Goal: Transaction & Acquisition: Purchase product/service

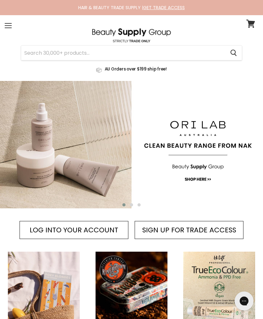
click at [18, 29] on div "Cancel AU Orders over $199 ship free!" at bounding box center [132, 51] width 254 height 47
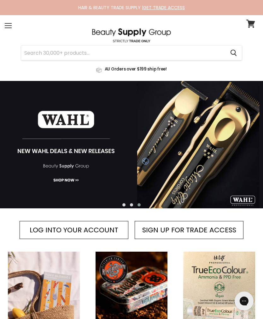
click at [9, 26] on div "Menu" at bounding box center [8, 25] width 13 height 15
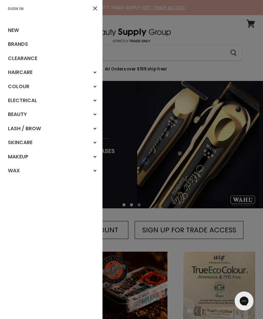
click at [19, 10] on link "Sign In" at bounding box center [15, 9] width 21 height 6
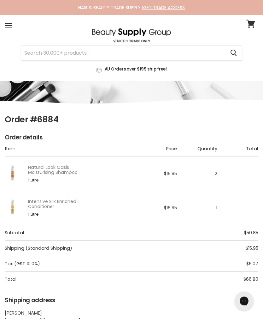
click at [66, 168] on link "Natural Look Oasis Moisturising Shampoo" at bounding box center [54, 169] width 52 height 10
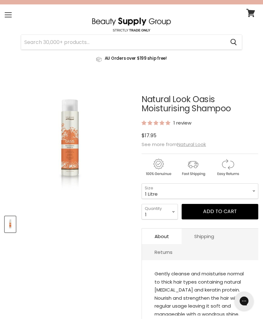
scroll to position [11, 0]
click at [203, 142] on u "Natural Look" at bounding box center [191, 143] width 29 height 7
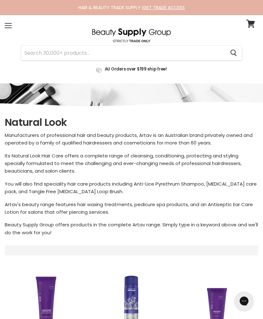
select select "manual"
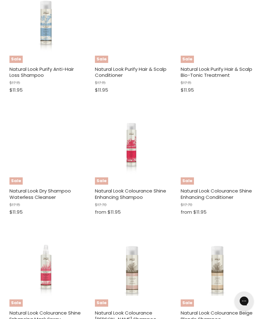
scroll to position [1179, 0]
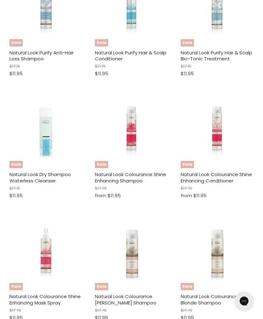
click at [139, 128] on img "Main content" at bounding box center [131, 131] width 49 height 73
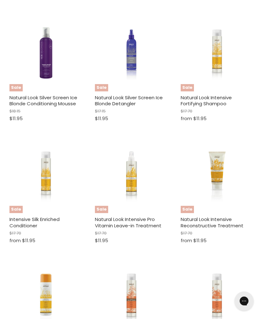
scroll to position [386, 0]
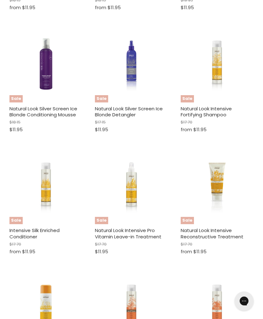
click at [46, 185] on img "Main content" at bounding box center [45, 187] width 49 height 73
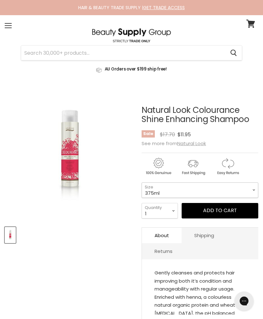
click at [251, 190] on select "375ml 1 Litre" at bounding box center [200, 189] width 117 height 15
select select "1 Litre"
click at [231, 214] on button "Add to cart" at bounding box center [220, 210] width 77 height 15
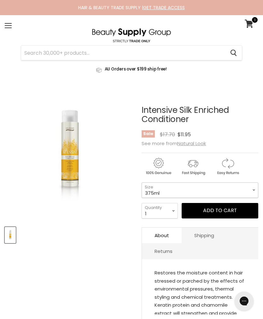
click at [252, 192] on select "375ml 1 Litre" at bounding box center [200, 189] width 117 height 15
select select "1 Litre"
click at [228, 212] on button "Add to cart" at bounding box center [220, 210] width 77 height 15
click at [92, 48] on input "Search" at bounding box center [123, 52] width 204 height 15
click at [253, 26] on icon at bounding box center [249, 24] width 9 height 8
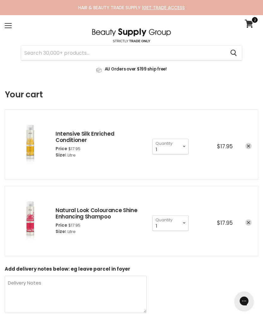
click at [187, 54] on input "Search" at bounding box center [123, 52] width 204 height 15
type input "Milks"
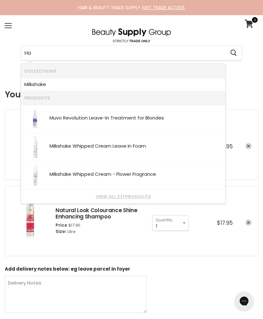
type input "H"
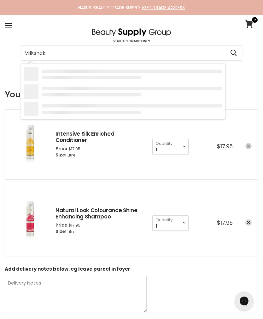
type input "Milkshake"
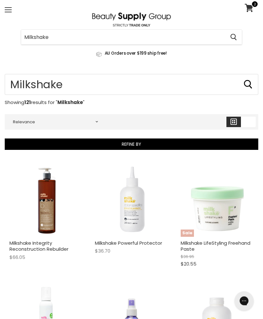
scroll to position [16, 0]
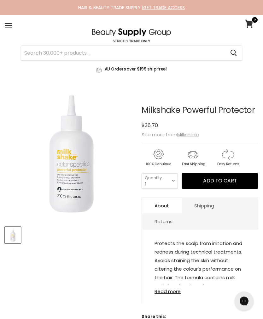
click at [190, 134] on u "Milkshake" at bounding box center [188, 134] width 22 height 7
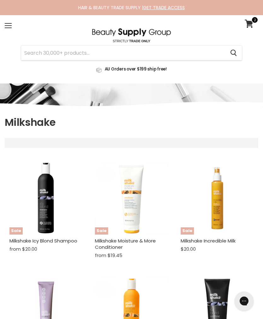
select select "manual"
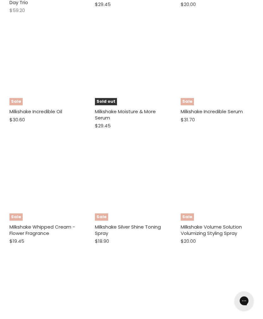
scroll to position [1652, 0]
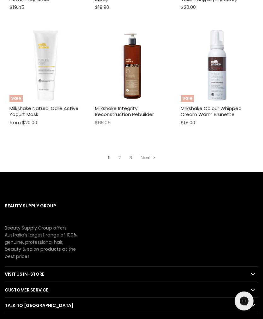
click at [148, 152] on link "Next" at bounding box center [148, 157] width 22 height 11
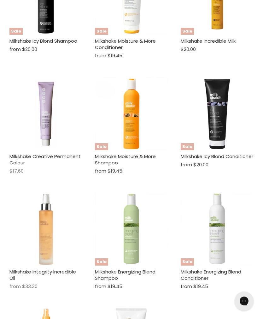
select select "manual"
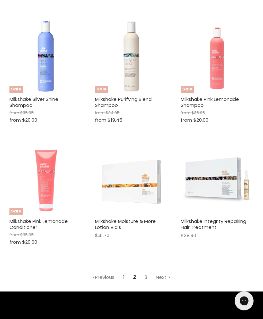
scroll to position [1884, 0]
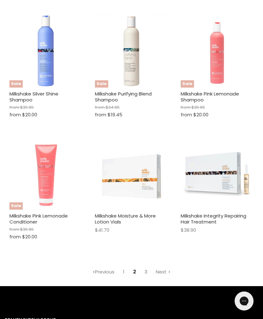
click at [168, 266] on link "Next" at bounding box center [163, 271] width 22 height 11
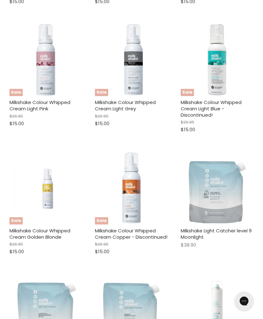
scroll to position [166, 0]
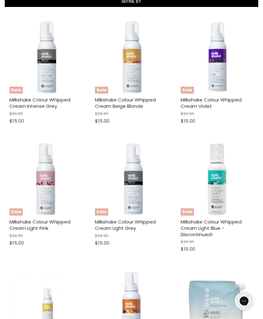
select select "manual"
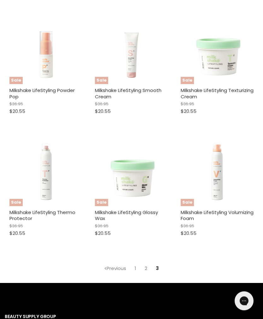
scroll to position [900, 0]
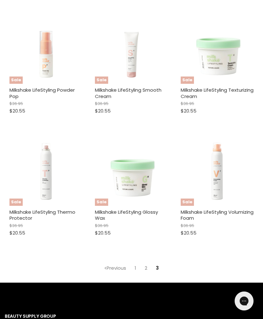
click at [145, 262] on link "2" at bounding box center [145, 267] width 9 height 11
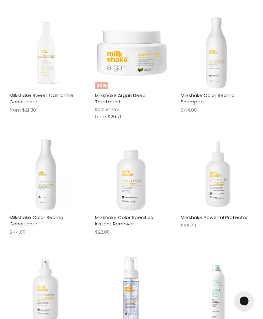
scroll to position [166, 0]
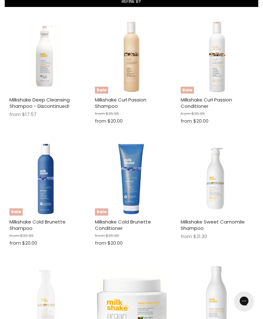
select select "manual"
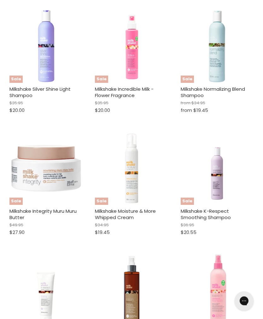
scroll to position [1035, 0]
click at [137, 186] on img "Main content" at bounding box center [131, 168] width 73 height 73
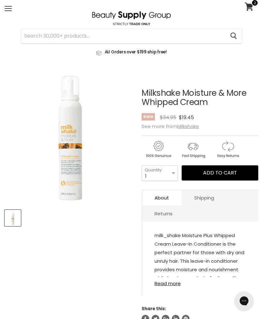
scroll to position [18, 0]
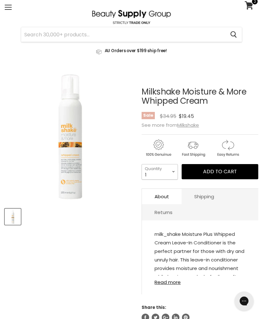
click at [171, 173] on select "1 2 3 4 5 6 7 8 9 10+" at bounding box center [160, 171] width 36 height 15
select select "2"
type input "2"
click at [217, 175] on span "Add to cart" at bounding box center [220, 171] width 34 height 7
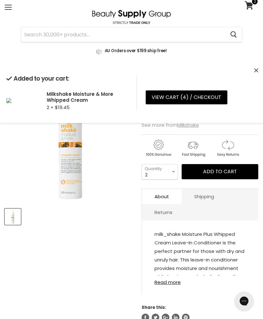
click at [195, 37] on input "Search" at bounding box center [123, 34] width 204 height 15
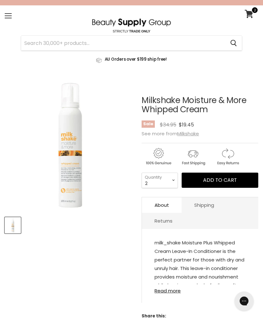
scroll to position [0, 0]
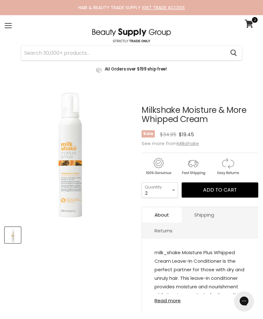
click at [188, 52] on input "Search" at bounding box center [123, 52] width 204 height 15
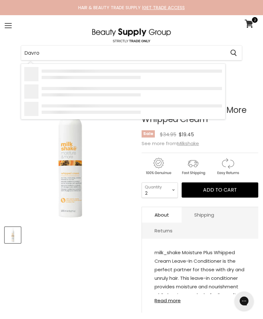
type input "Davroe"
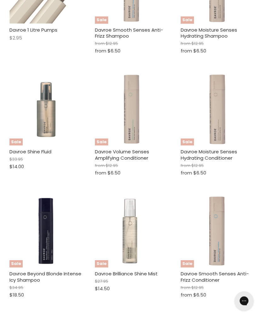
scroll to position [813, 0]
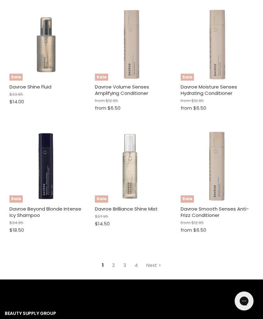
click at [156, 259] on link "Next" at bounding box center [154, 264] width 22 height 11
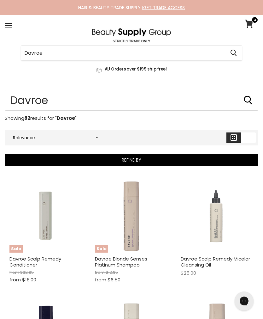
click at [179, 53] on input "Davroe" at bounding box center [123, 52] width 204 height 15
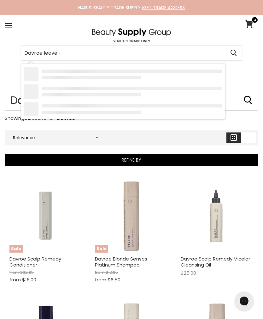
type input "Davroe leave in"
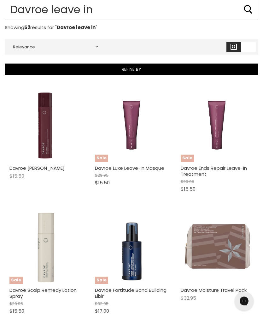
scroll to position [94, 0]
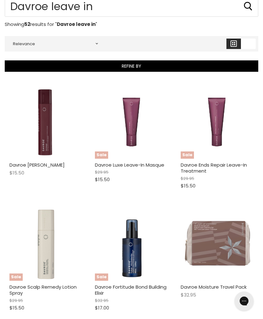
click at [226, 136] on img "Main content" at bounding box center [217, 121] width 49 height 73
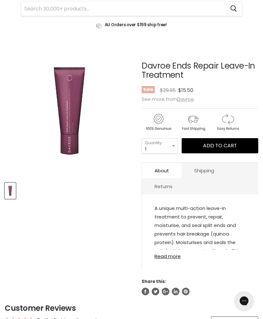
scroll to position [45, 0]
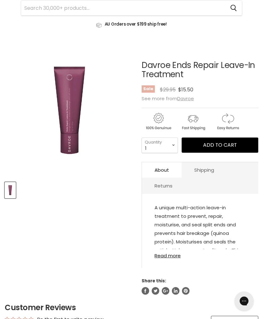
click at [171, 258] on link "Read more" at bounding box center [200, 253] width 91 height 9
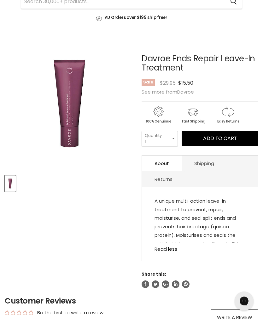
scroll to position [0, 0]
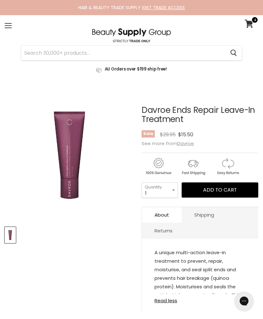
click at [249, 25] on icon at bounding box center [249, 24] width 9 height 8
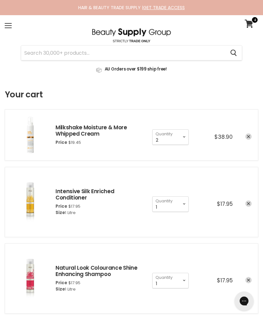
click at [103, 130] on link "Milkshake Moisture & More Whipped Cream" at bounding box center [92, 130] width 72 height 14
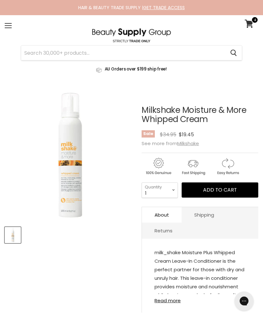
click at [192, 142] on u "Milkshake" at bounding box center [188, 143] width 22 height 7
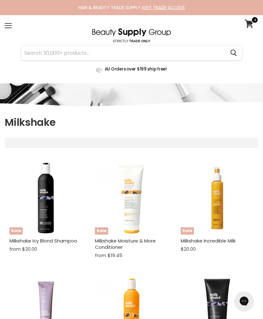
select select "manual"
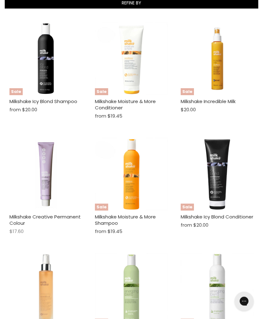
scroll to position [164, 0]
click at [227, 79] on img "Main content" at bounding box center [217, 58] width 73 height 73
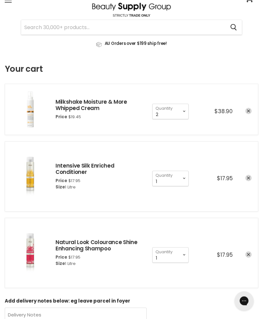
scroll to position [17, 0]
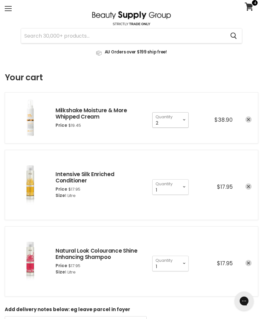
click at [184, 118] on select "1 2 3 4 5 6 7 8 9 10+" at bounding box center [170, 119] width 36 height 15
select select "1"
type input "1"
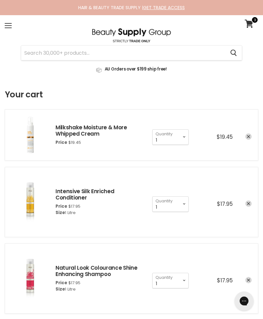
click at [110, 129] on link "Milkshake Moisture & More Whipped Cream" at bounding box center [92, 130] width 72 height 14
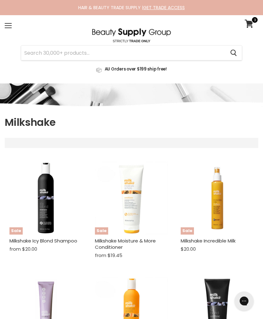
select select "manual"
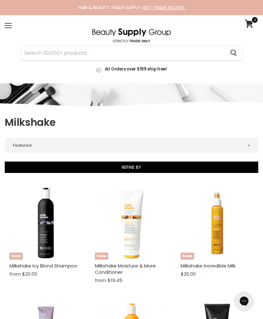
click at [221, 219] on img "Main content" at bounding box center [217, 222] width 73 height 73
click at [249, 24] on icon at bounding box center [249, 24] width 9 height 8
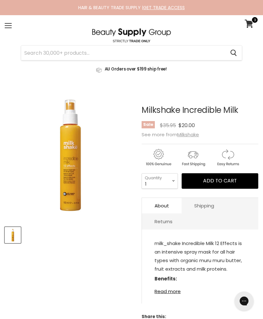
click at [237, 181] on button "Add to cart" at bounding box center [220, 180] width 77 height 15
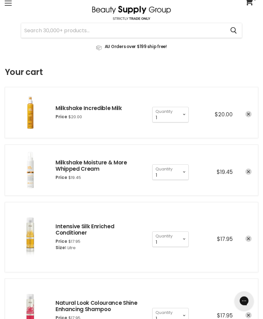
scroll to position [22, 0]
click at [249, 170] on icon "remove Milkshake Moisture & More Whipped Cream" at bounding box center [248, 171] width 3 height 3
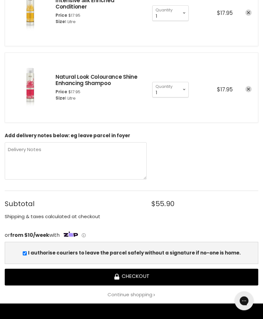
scroll to position [193, 0]
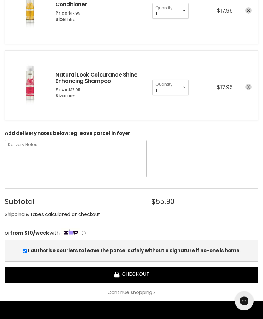
click at [100, 158] on textarea "Delivery Notes" at bounding box center [76, 158] width 142 height 37
type textarea "LEAVE IN DELIVERY LOCKER OR FOYER!"
click at [151, 277] on button "Checkout" at bounding box center [132, 274] width 254 height 17
